Goal: Task Accomplishment & Management: Manage account settings

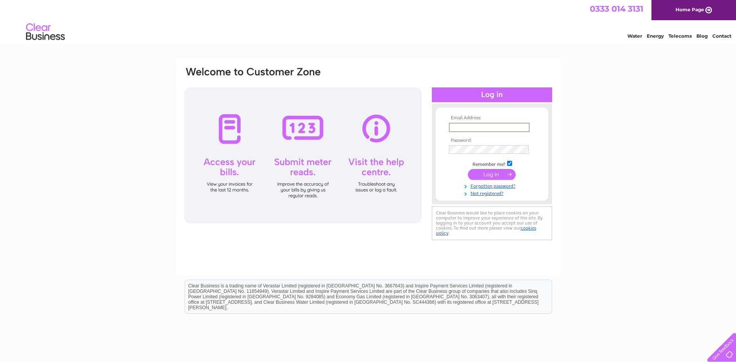
click at [490, 125] on input "text" at bounding box center [489, 127] width 81 height 9
type input "simonhighams@aol.com"
click at [482, 172] on input "submit" at bounding box center [492, 174] width 48 height 11
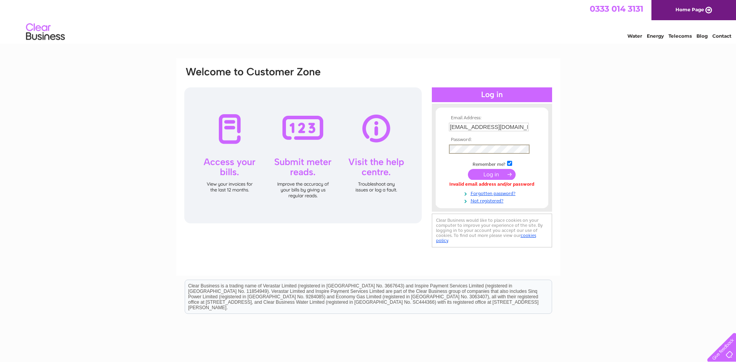
click at [468, 169] on input "submit" at bounding box center [492, 174] width 48 height 11
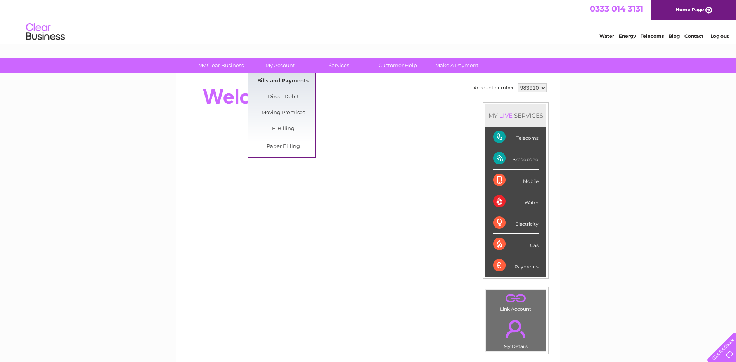
click at [272, 78] on link "Bills and Payments" at bounding box center [283, 81] width 64 height 16
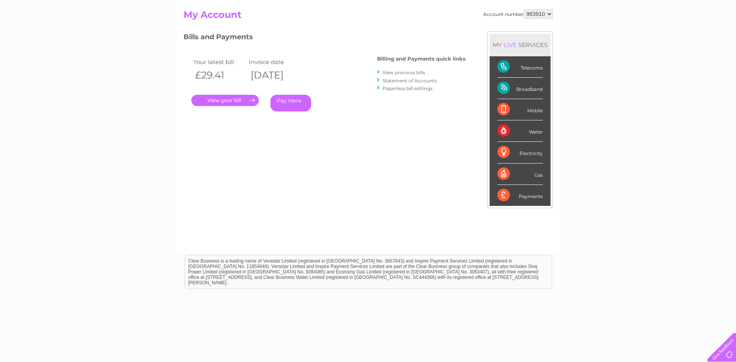
scroll to position [107, 0]
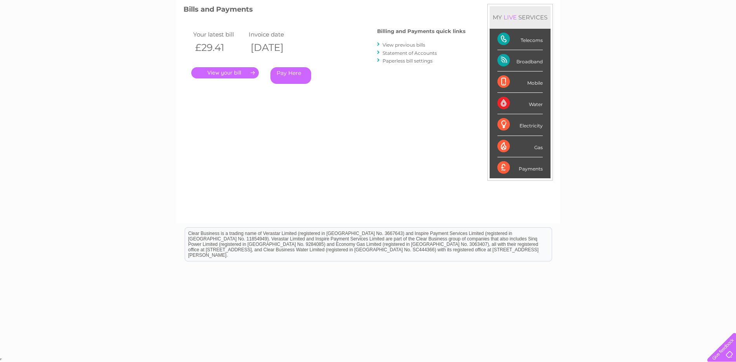
click at [222, 71] on link "." at bounding box center [225, 72] width 68 height 11
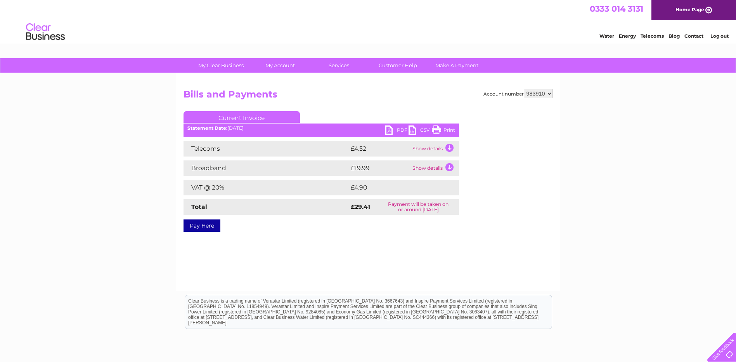
click at [388, 130] on link "PDF" at bounding box center [396, 130] width 23 height 11
click at [429, 147] on td "Show details" at bounding box center [435, 149] width 49 height 16
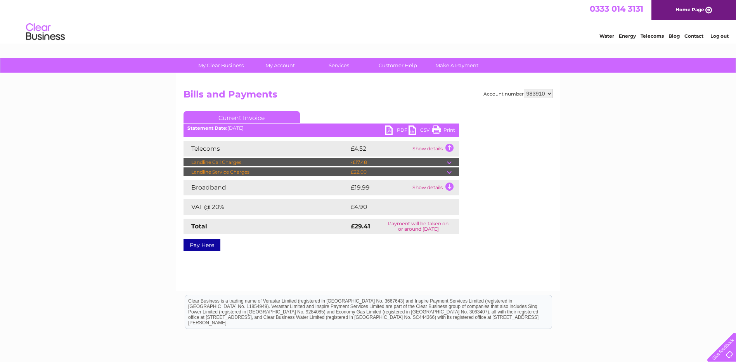
click at [430, 185] on td "Show details" at bounding box center [435, 188] width 49 height 16
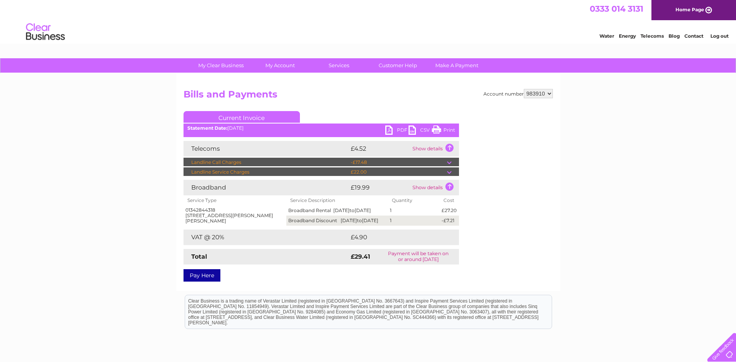
click at [430, 185] on td "Show details" at bounding box center [435, 188] width 49 height 16
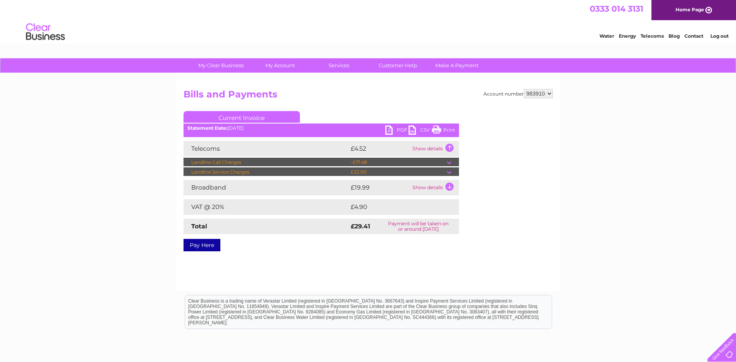
click at [425, 163] on td "-£17.48" at bounding box center [398, 162] width 98 height 9
click at [449, 164] on td at bounding box center [453, 162] width 12 height 9
